Goal: Find contact information: Find contact information

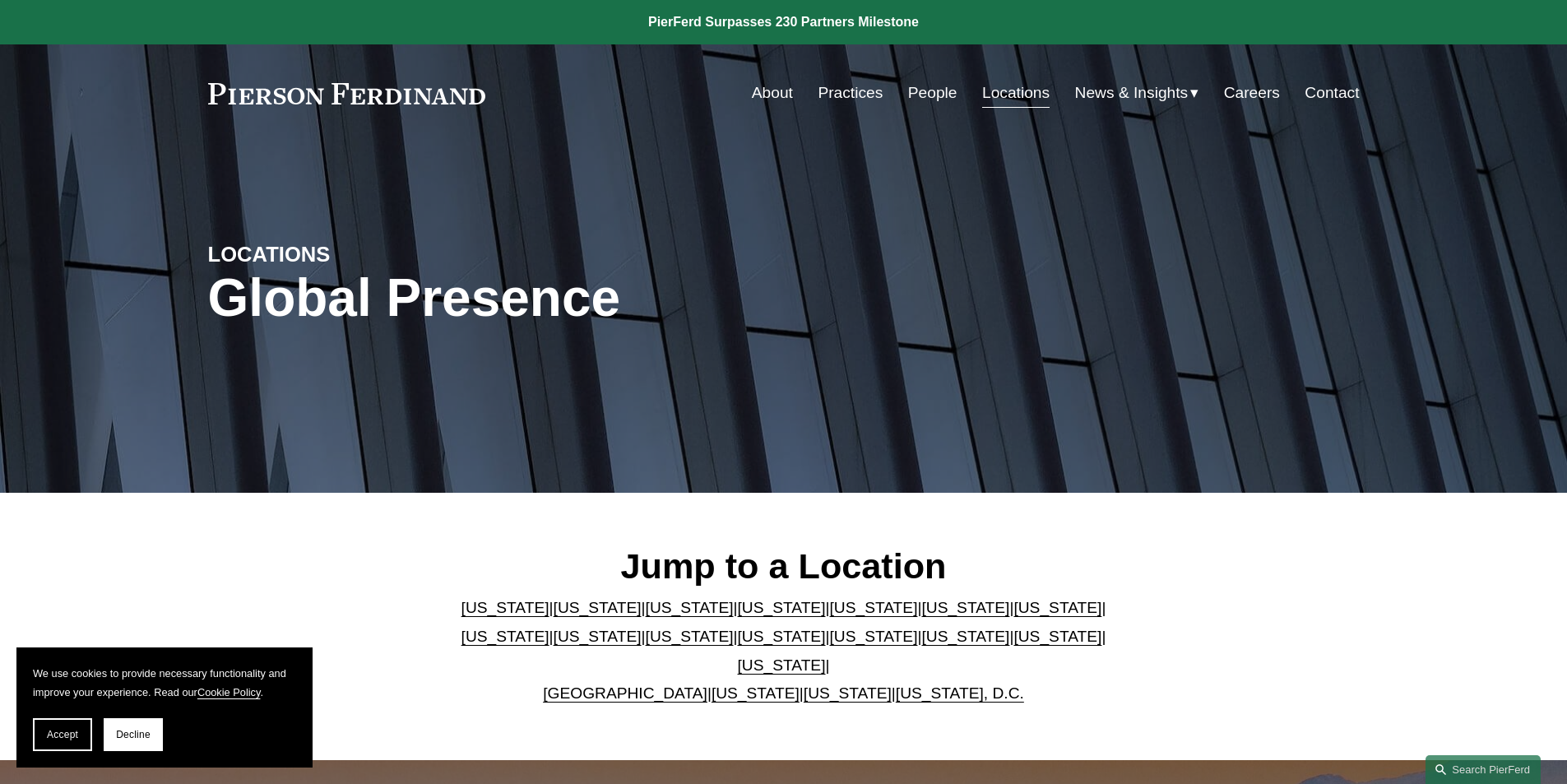
click at [738, 645] on link "[US_STATE]" at bounding box center [782, 636] width 88 height 17
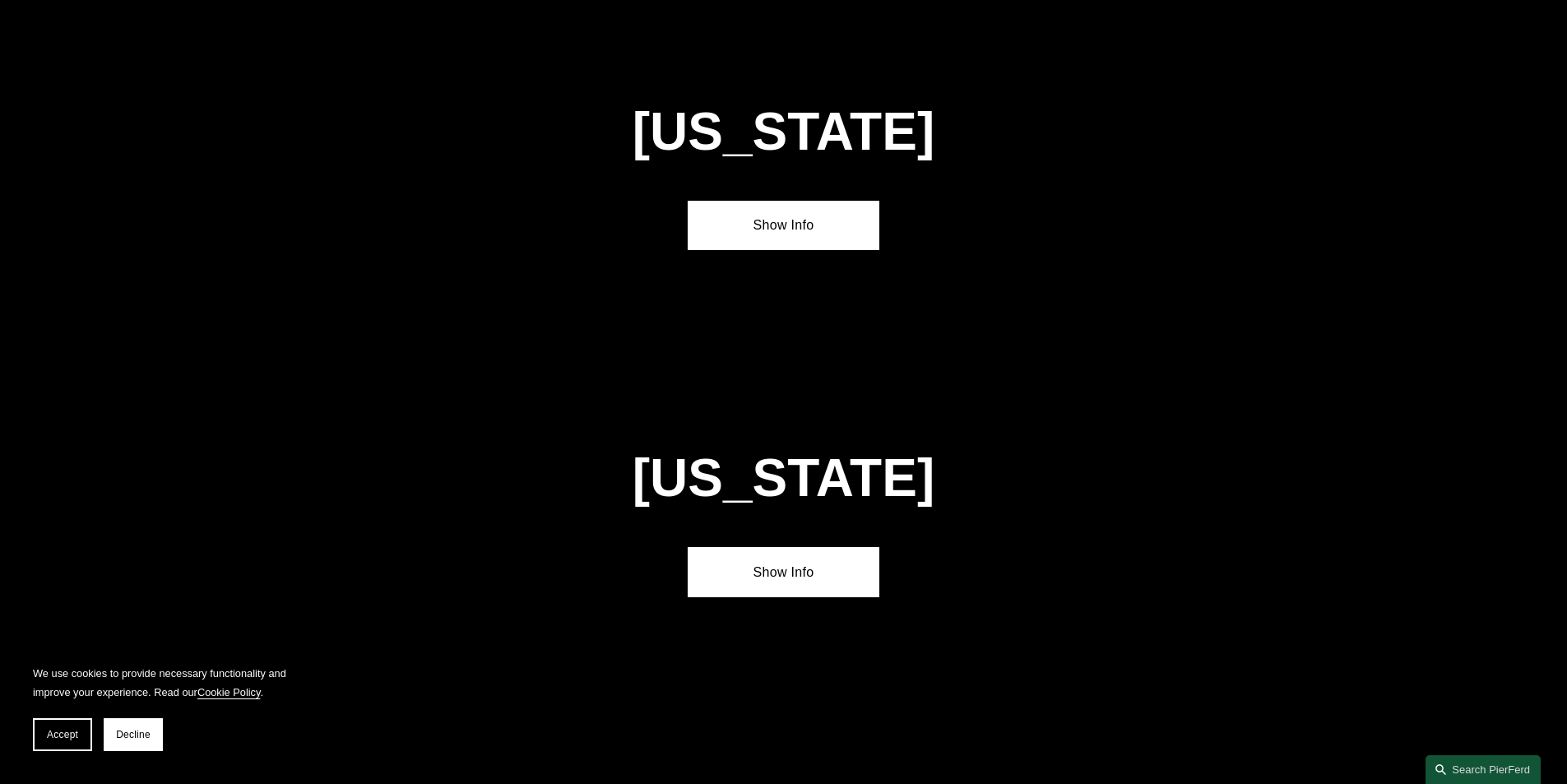
scroll to position [4217, 0]
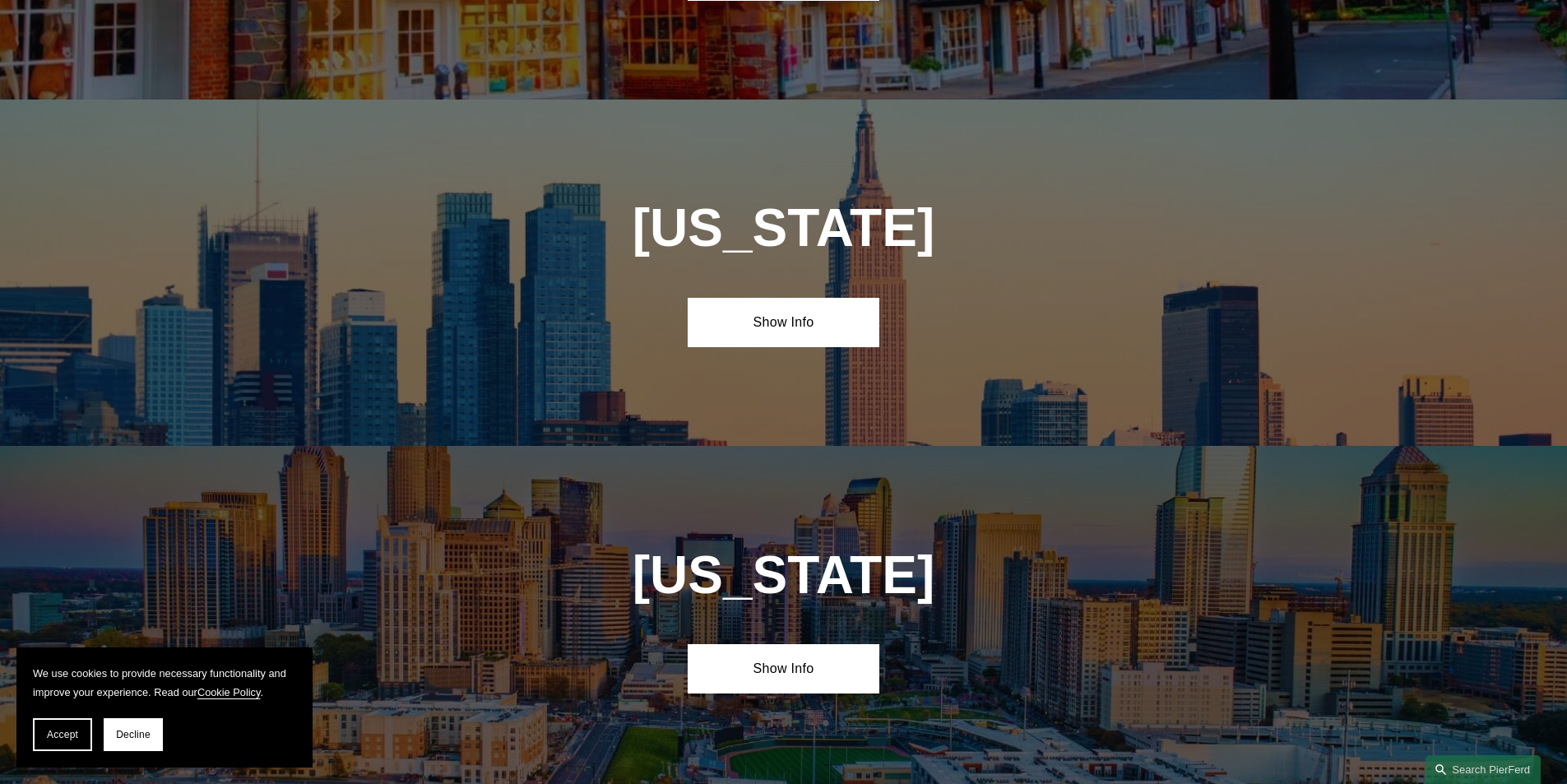
drag, startPoint x: 790, startPoint y: 223, endPoint x: 1018, endPoint y: 213, distance: 228.2
click at [790, 297] on link "Show Info" at bounding box center [784, 322] width 192 height 49
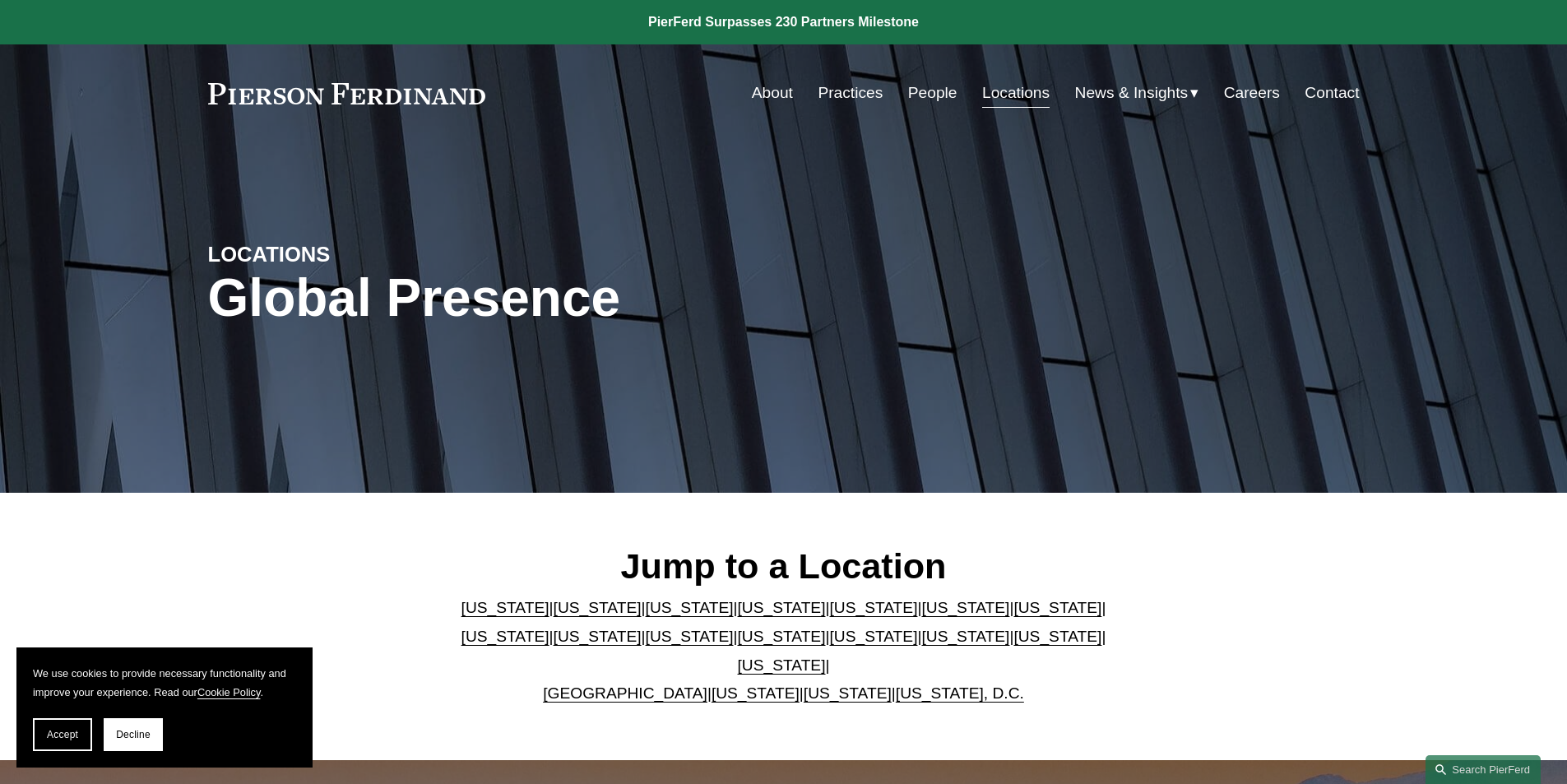
click at [738, 645] on link "[US_STATE]" at bounding box center [782, 636] width 88 height 17
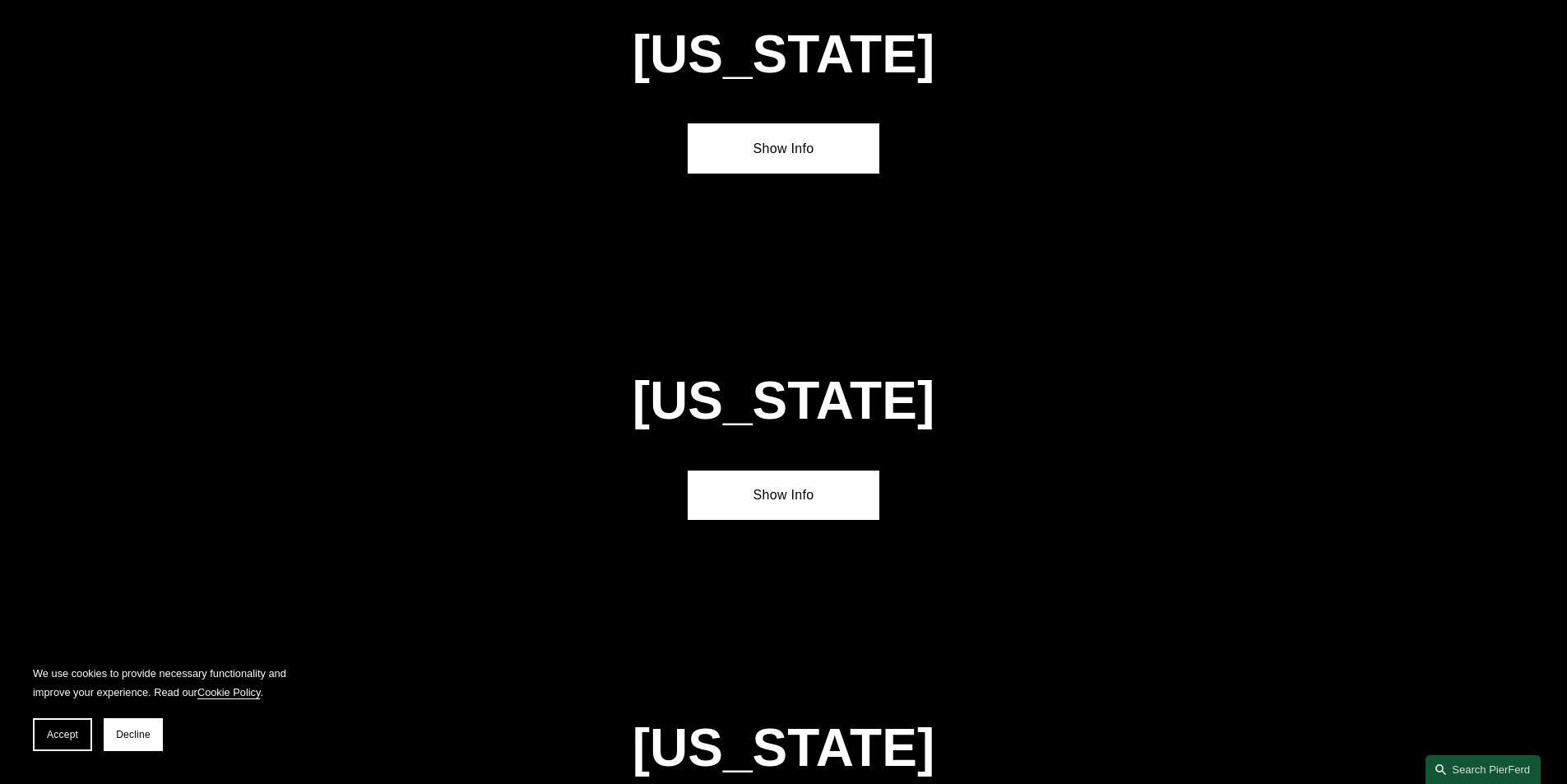
scroll to position [4217, 0]
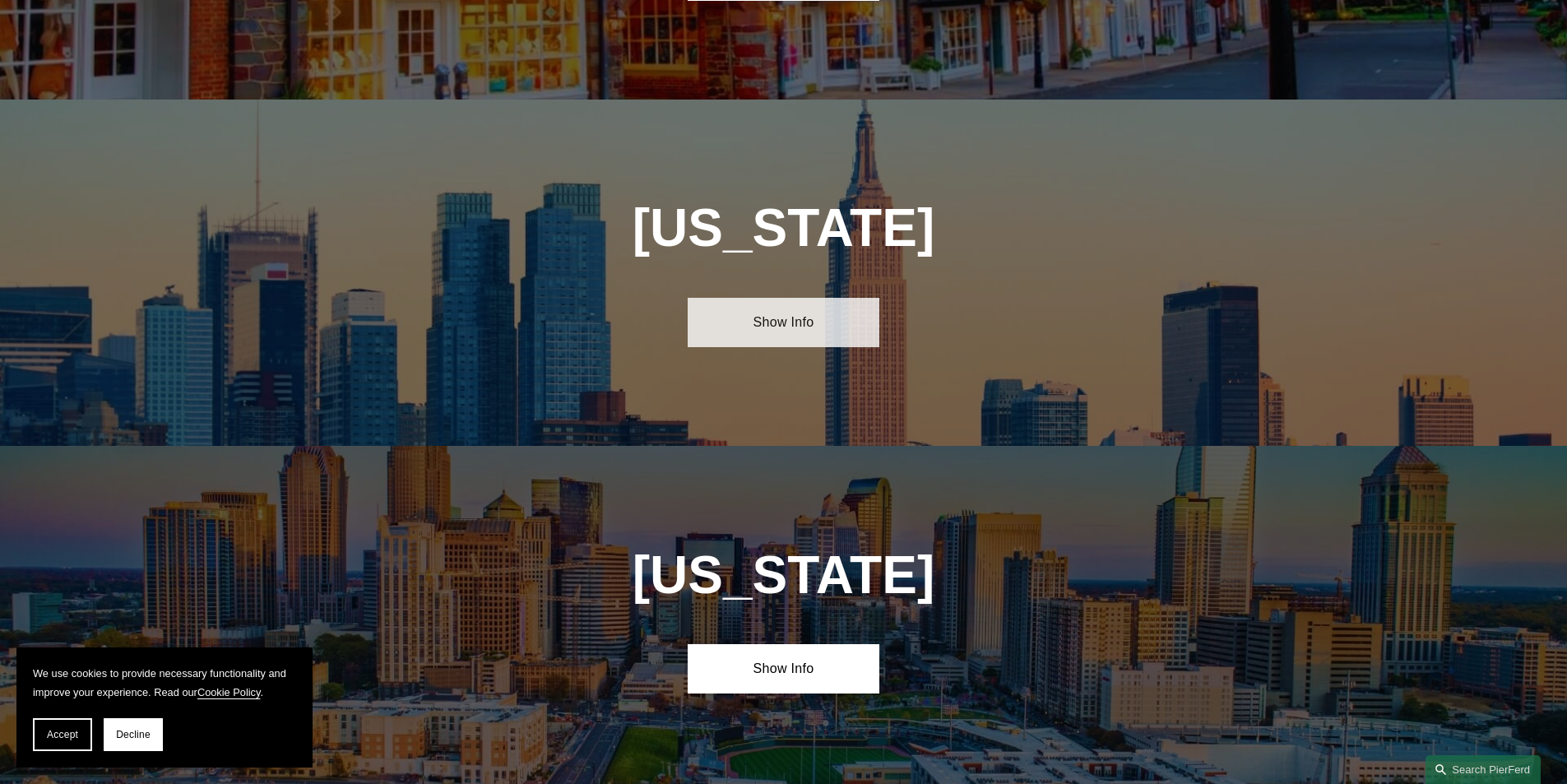
click at [795, 297] on link "Show Info" at bounding box center [784, 322] width 192 height 49
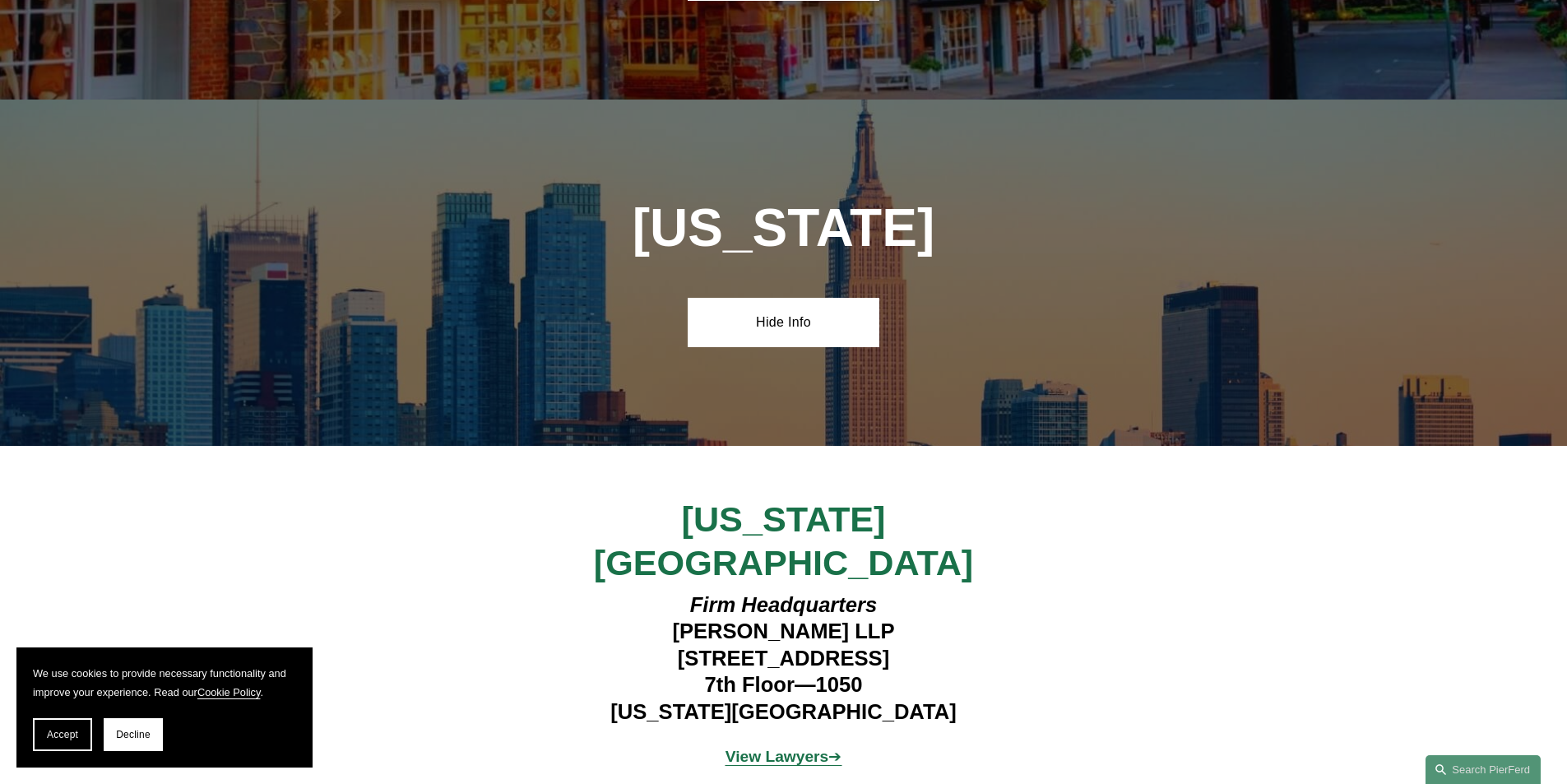
drag, startPoint x: 723, startPoint y: 472, endPoint x: 657, endPoint y: 469, distance: 66.1
click at [722, 593] on em "Firm Headquarters" at bounding box center [784, 604] width 187 height 23
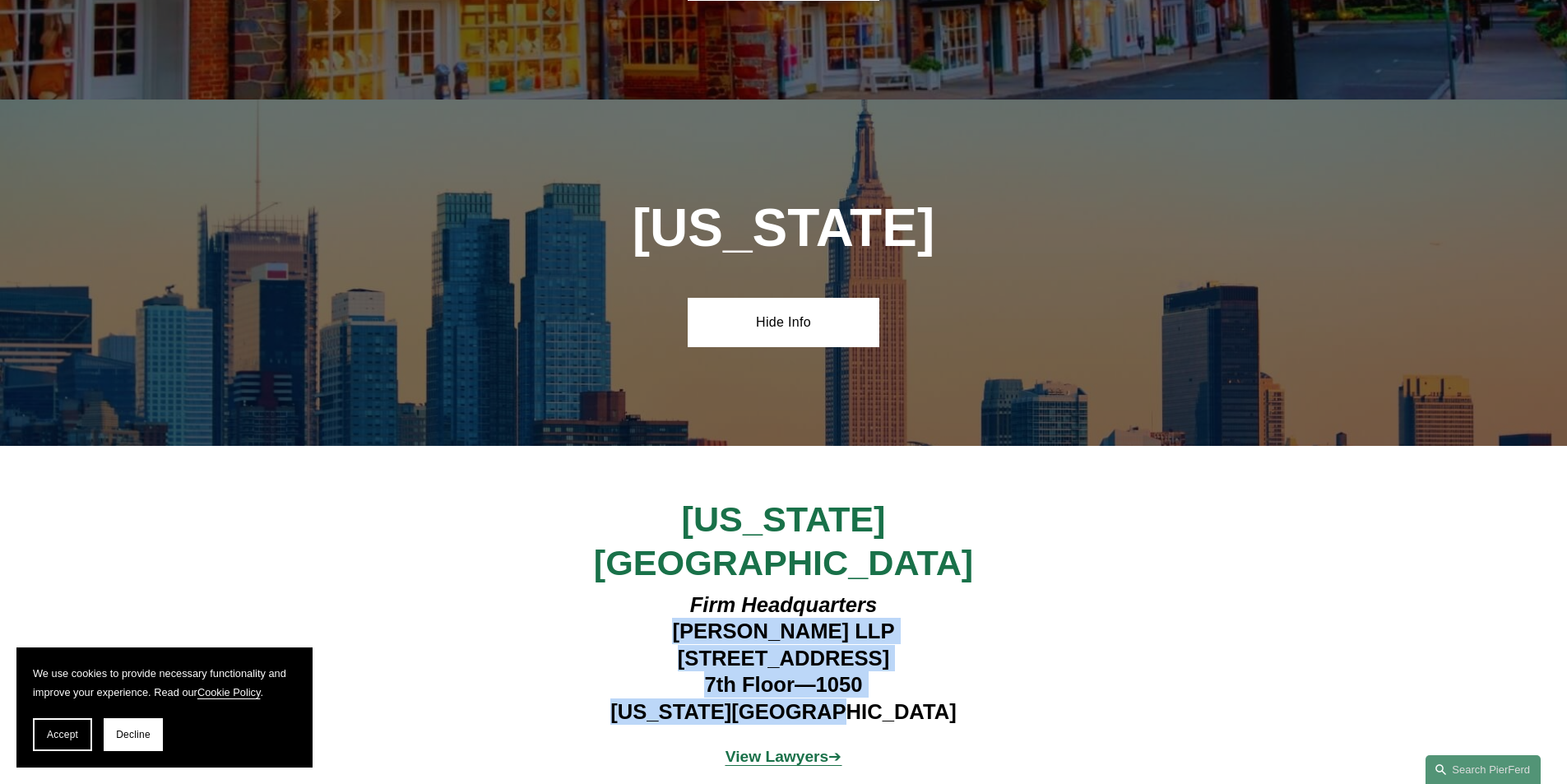
drag, startPoint x: 671, startPoint y: 490, endPoint x: 963, endPoint y: 576, distance: 304.4
click at [963, 591] on h4 "Firm Headquarters [PERSON_NAME] LLP [STREET_ADDRESS][US_STATE]" at bounding box center [784, 658] width 480 height 133
copy h4 "[PERSON_NAME] LLP [STREET_ADDRESS][US_STATE]"
